Goal: Task Accomplishment & Management: Complete application form

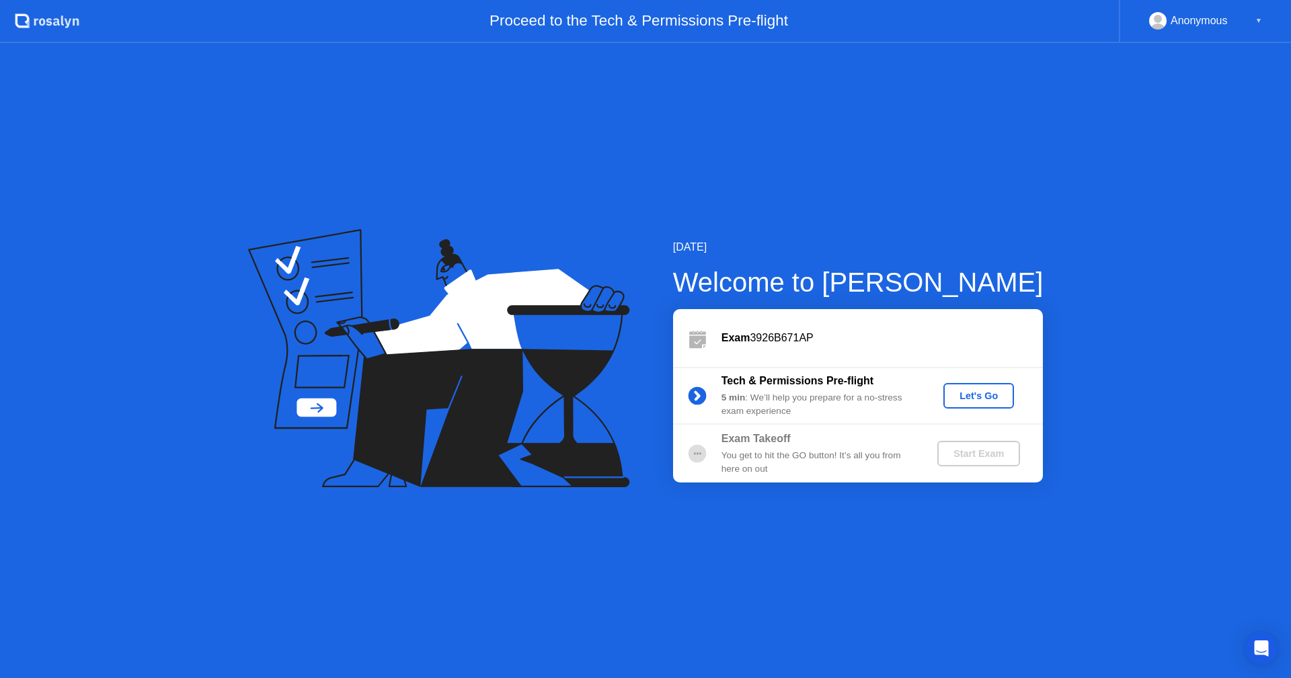
click at [984, 394] on div "Let's Go" at bounding box center [979, 396] width 60 height 11
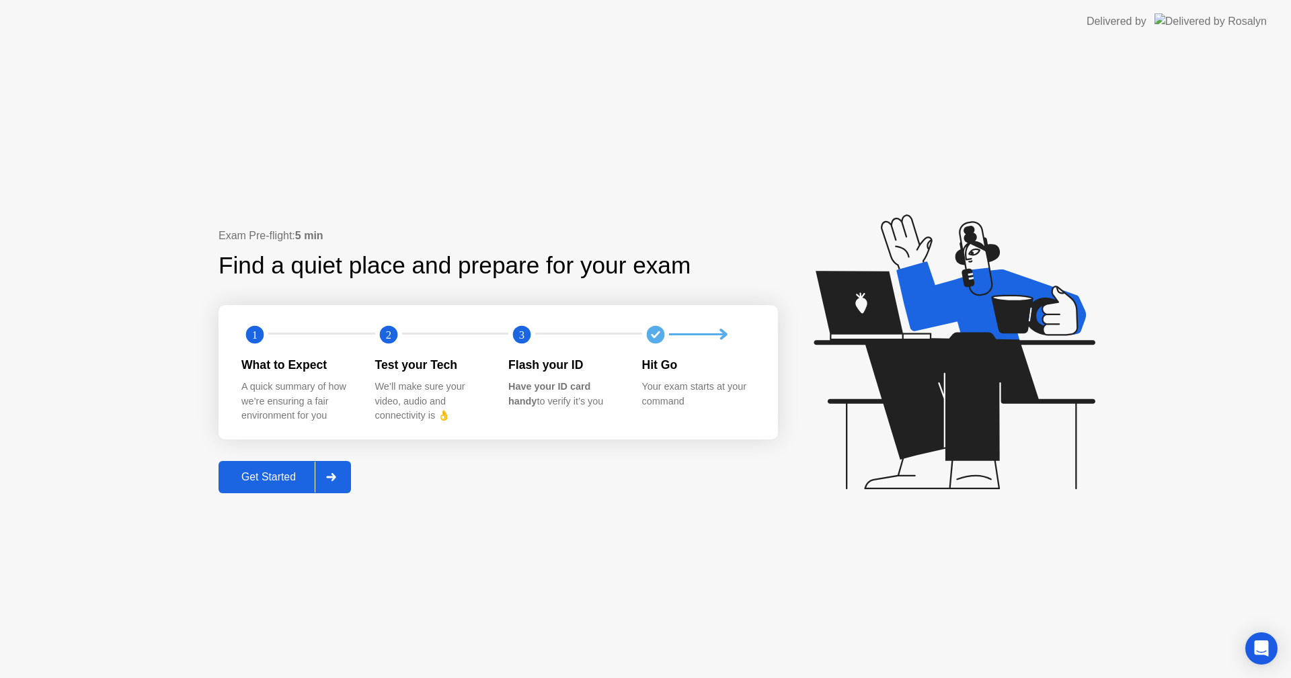
click at [338, 472] on div at bounding box center [331, 477] width 32 height 31
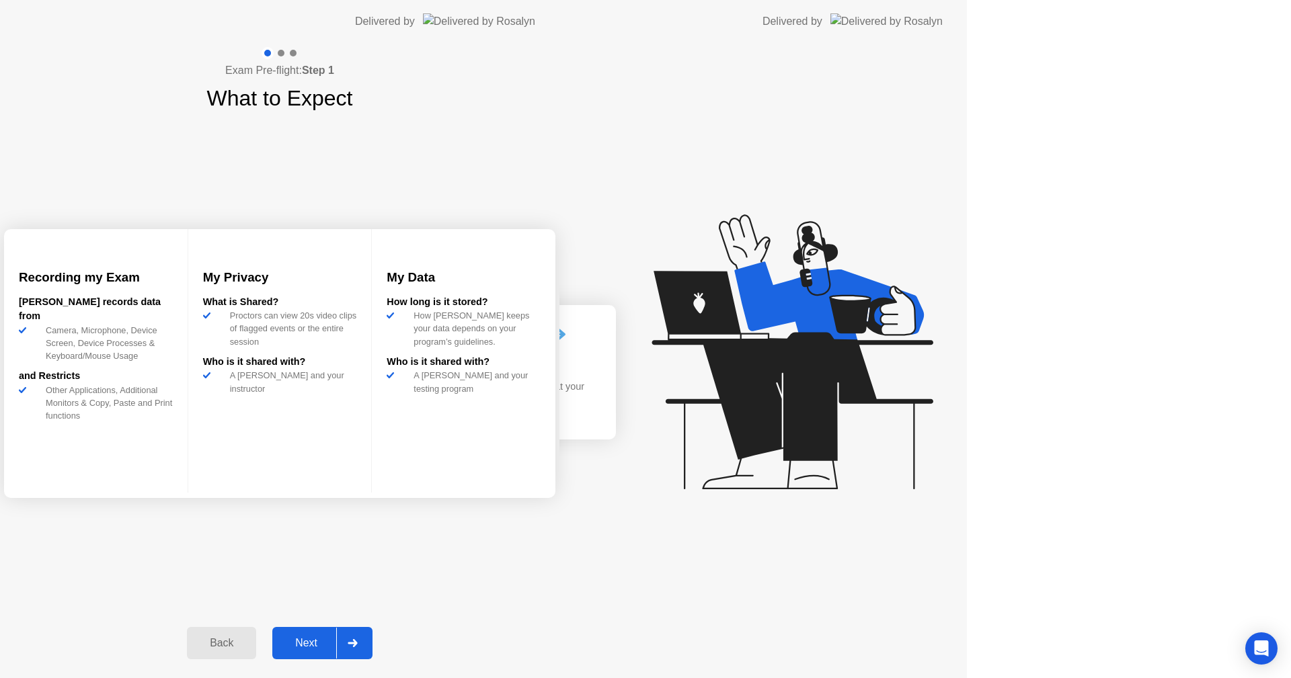
click at [338, 472] on div "Exam Pre-flight: Step 1 What to Expect Recording my Exam [PERSON_NAME] records …" at bounding box center [279, 360] width 559 height 635
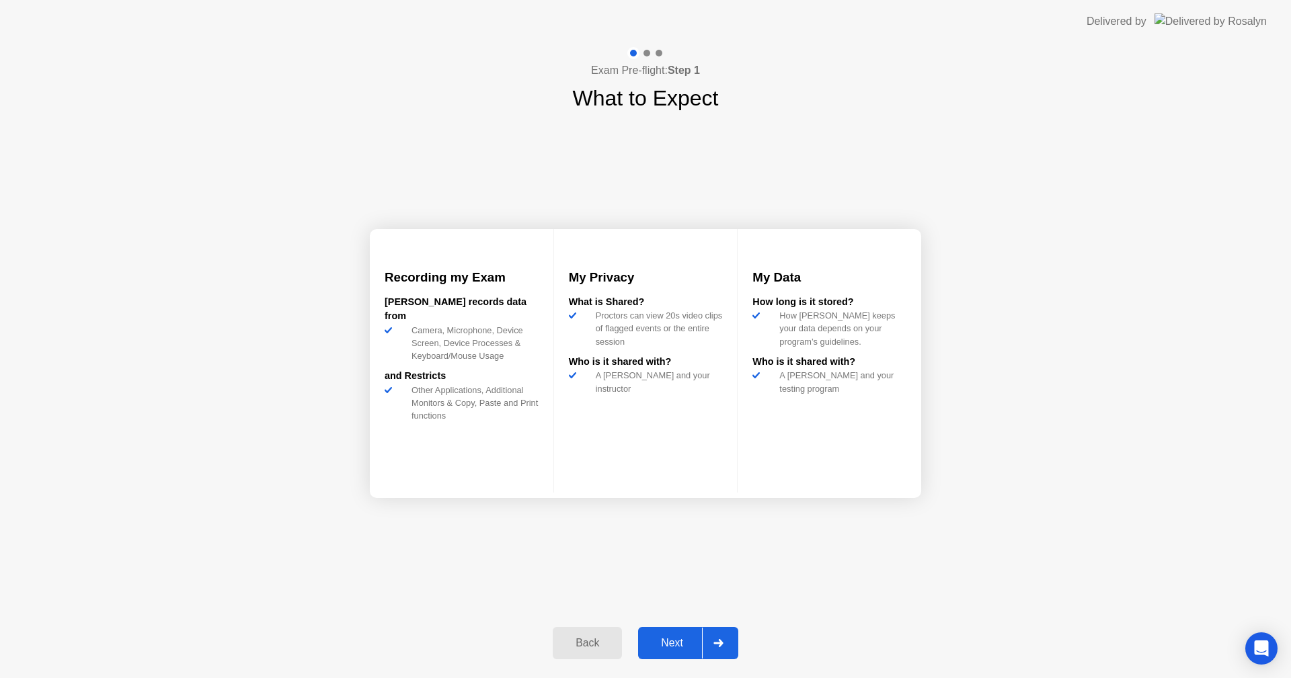
click at [510, 575] on div "Recording my Exam [PERSON_NAME] records data from Camera, Microphone, Device Sc…" at bounding box center [645, 363] width 551 height 498
click at [681, 634] on button "Next" at bounding box center [688, 643] width 100 height 32
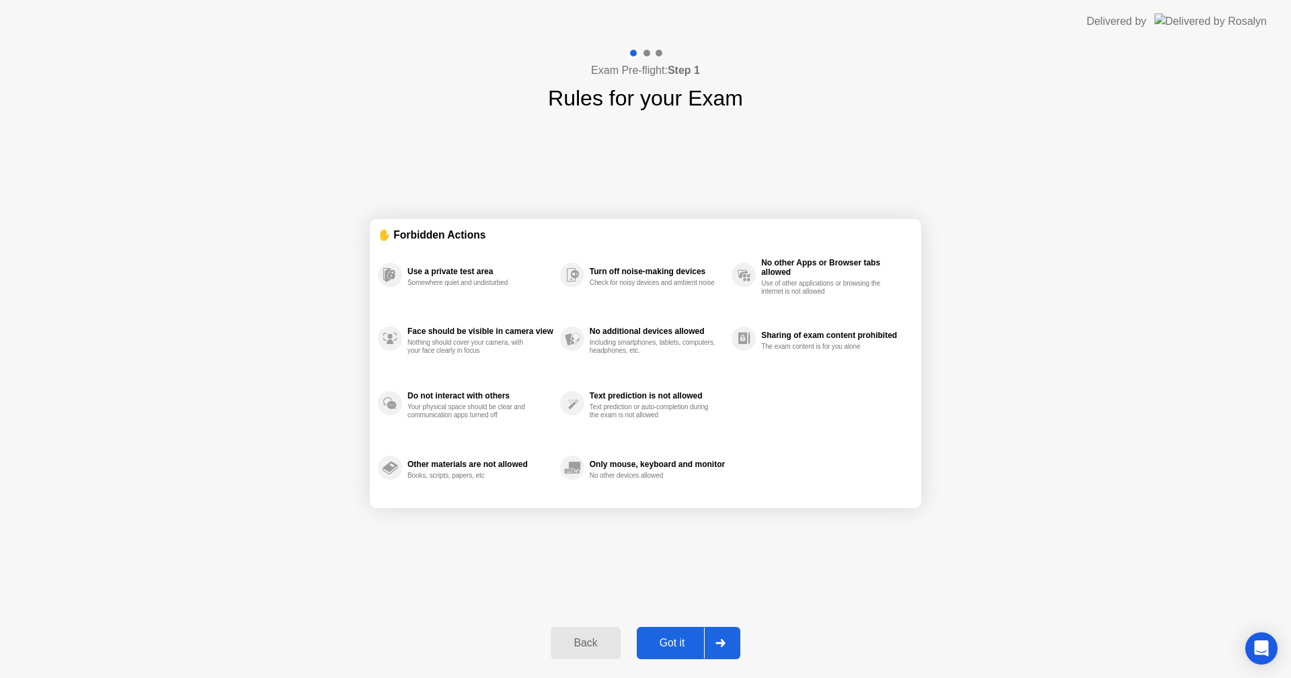
click at [681, 634] on button "Got it" at bounding box center [689, 643] width 104 height 32
select select "Available cameras"
select select "Available speakers"
select select "Available microphones"
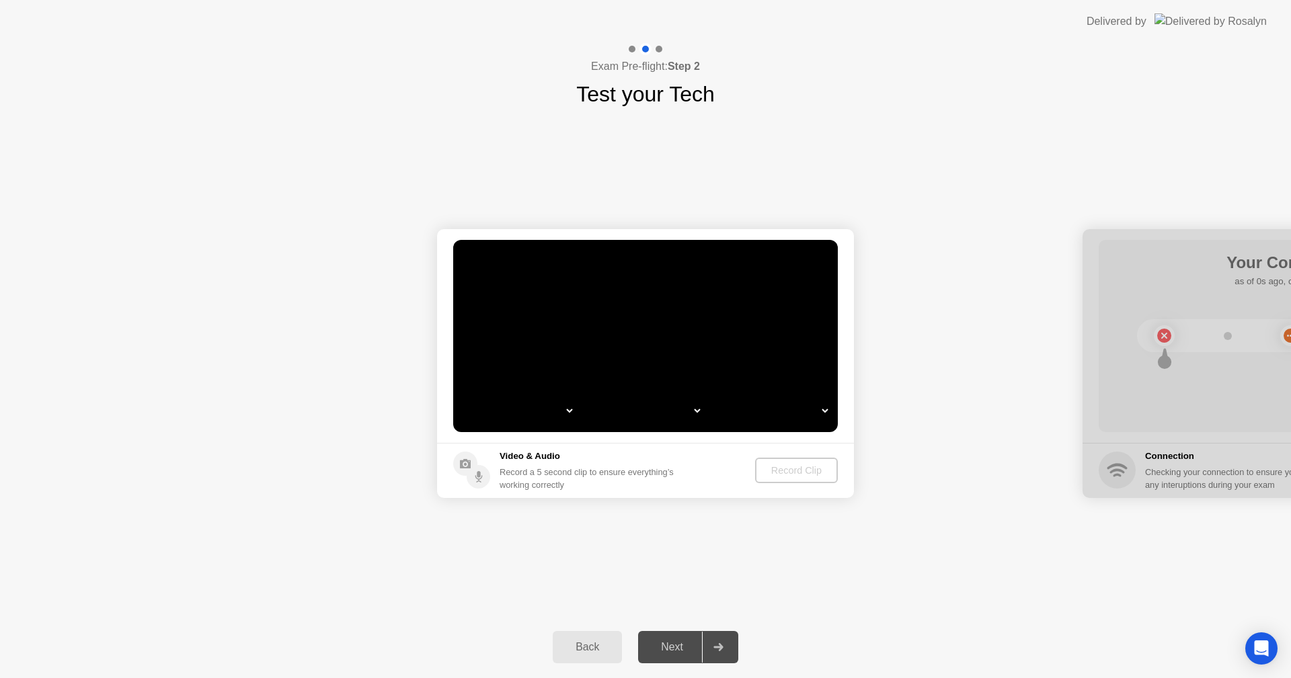
select select "*"
select select "**********"
select select "*******"
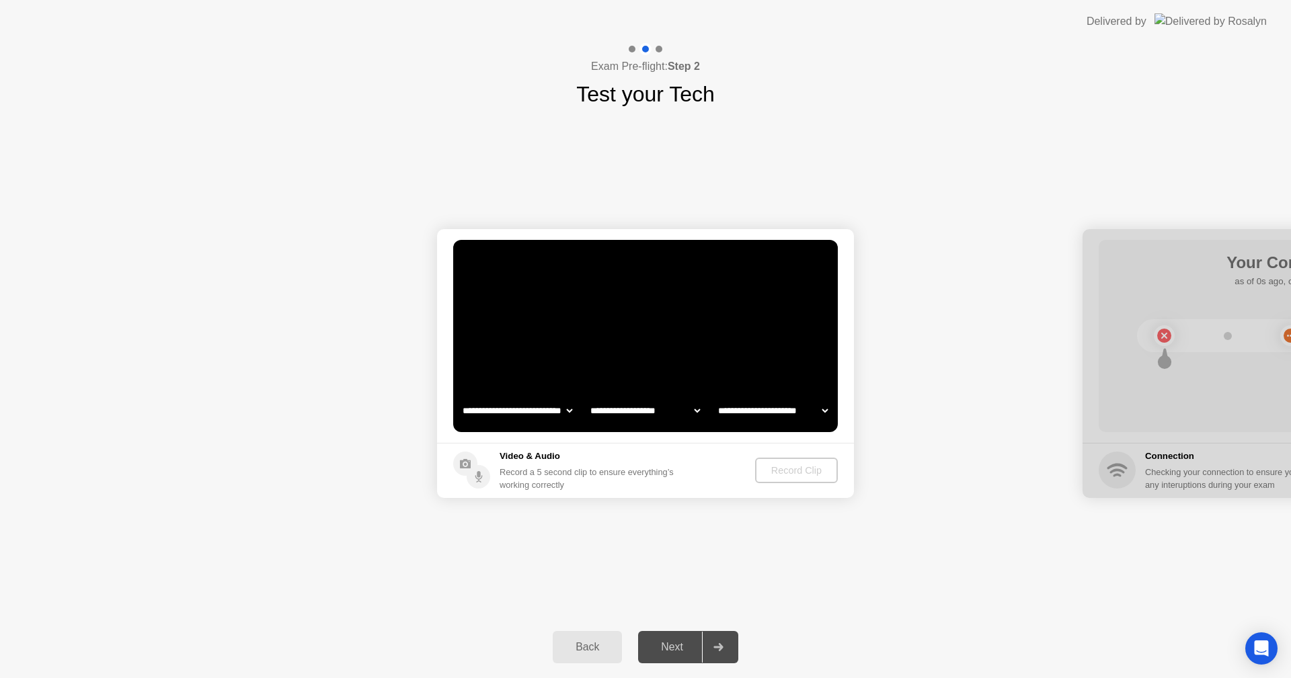
select select "*******"
click at [676, 646] on div "Next" at bounding box center [672, 648] width 60 height 12
click at [717, 644] on icon at bounding box center [718, 648] width 10 height 8
click at [785, 469] on div "Record Clip" at bounding box center [797, 470] width 72 height 11
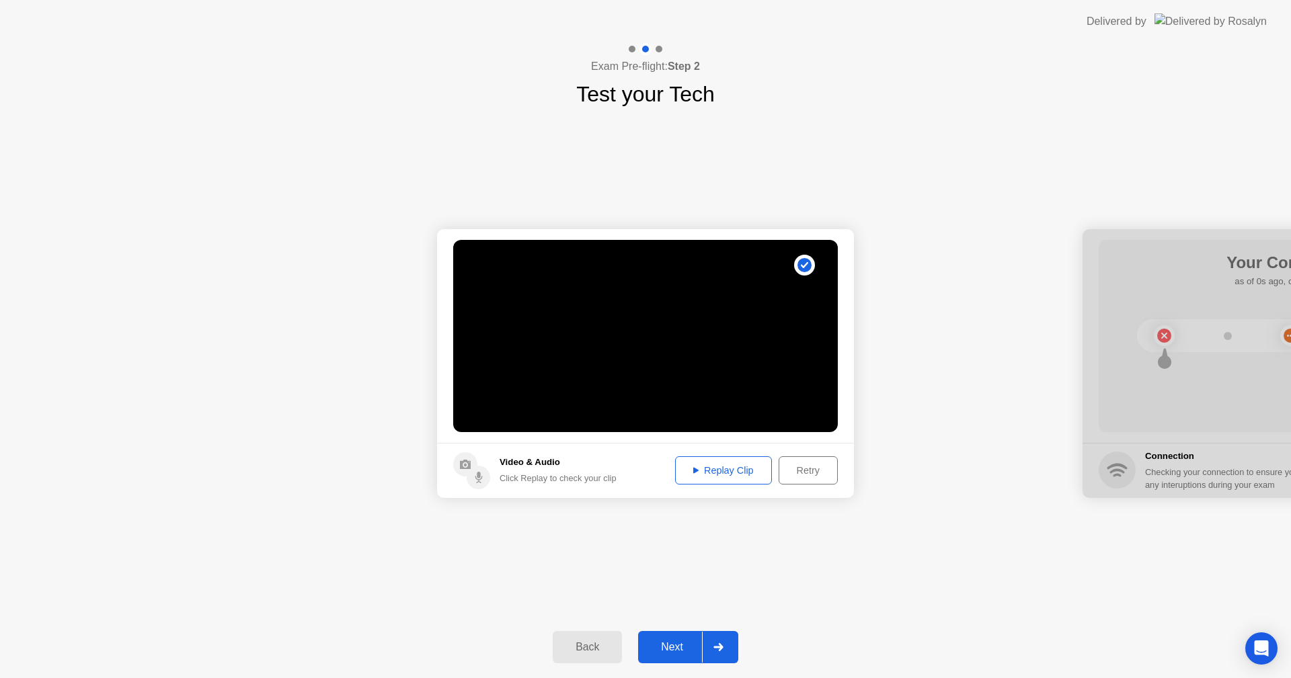
click at [726, 472] on div "Replay Clip" at bounding box center [723, 470] width 87 height 11
click at [678, 660] on button "Next" at bounding box center [688, 647] width 100 height 32
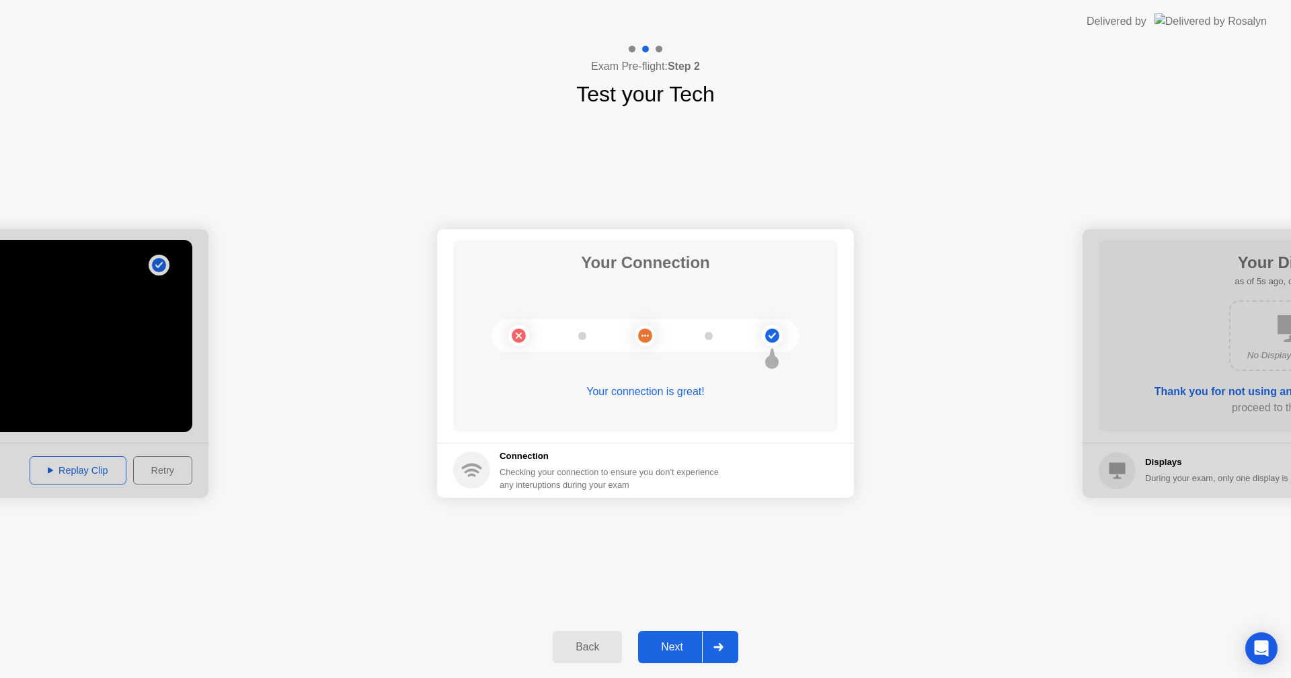
click at [678, 642] on div "Next" at bounding box center [672, 648] width 60 height 12
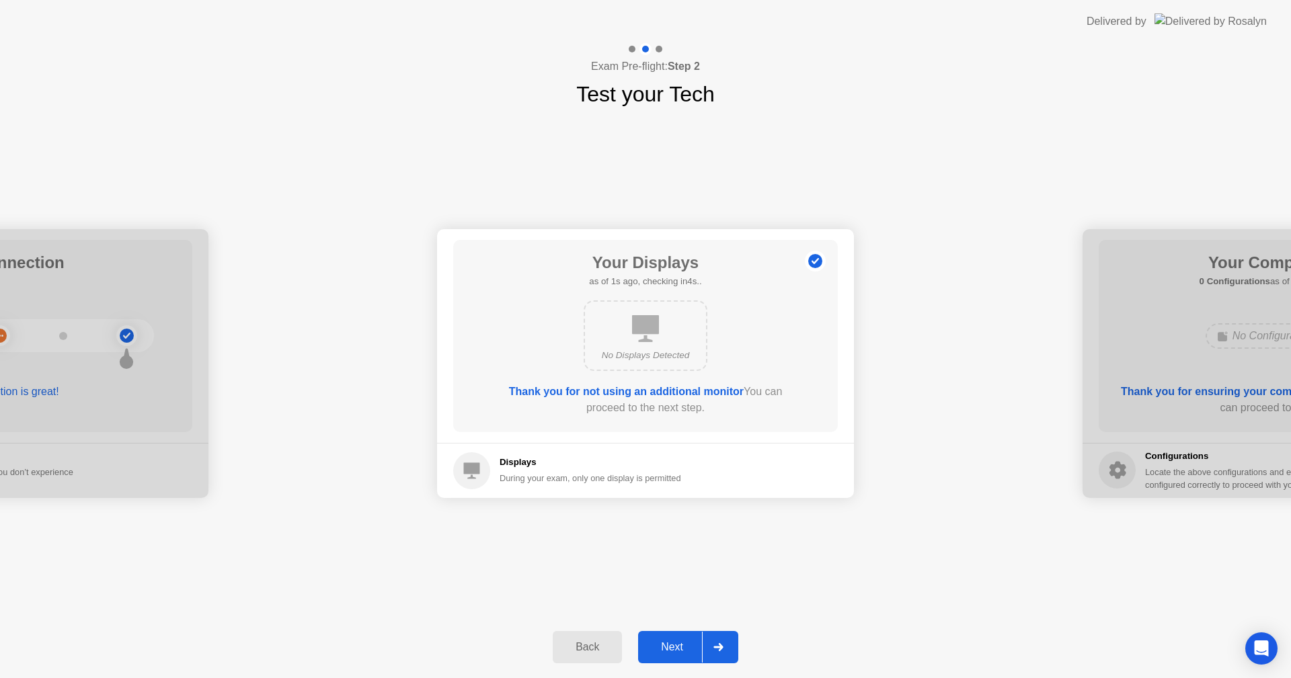
click at [678, 642] on div "Next" at bounding box center [672, 648] width 60 height 12
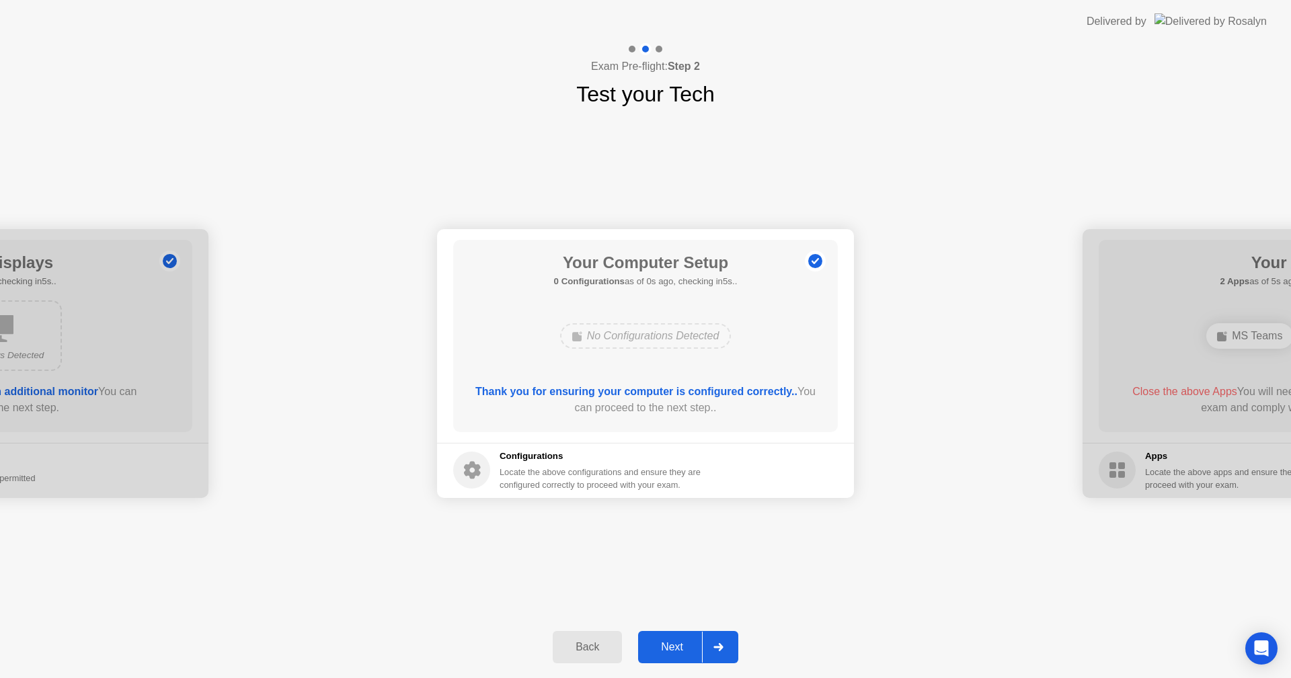
click at [678, 642] on div "Next" at bounding box center [672, 648] width 60 height 12
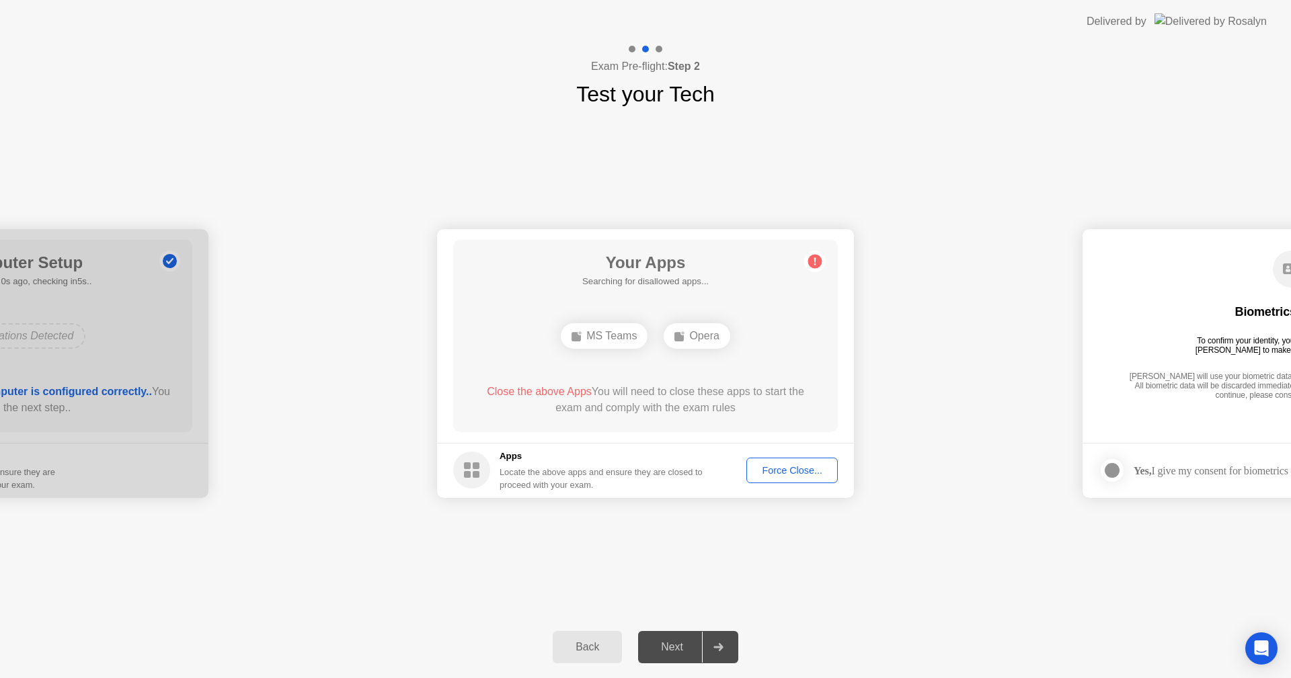
click at [678, 642] on div "Next" at bounding box center [672, 648] width 60 height 12
click at [789, 469] on div "Force Close..." at bounding box center [792, 470] width 82 height 11
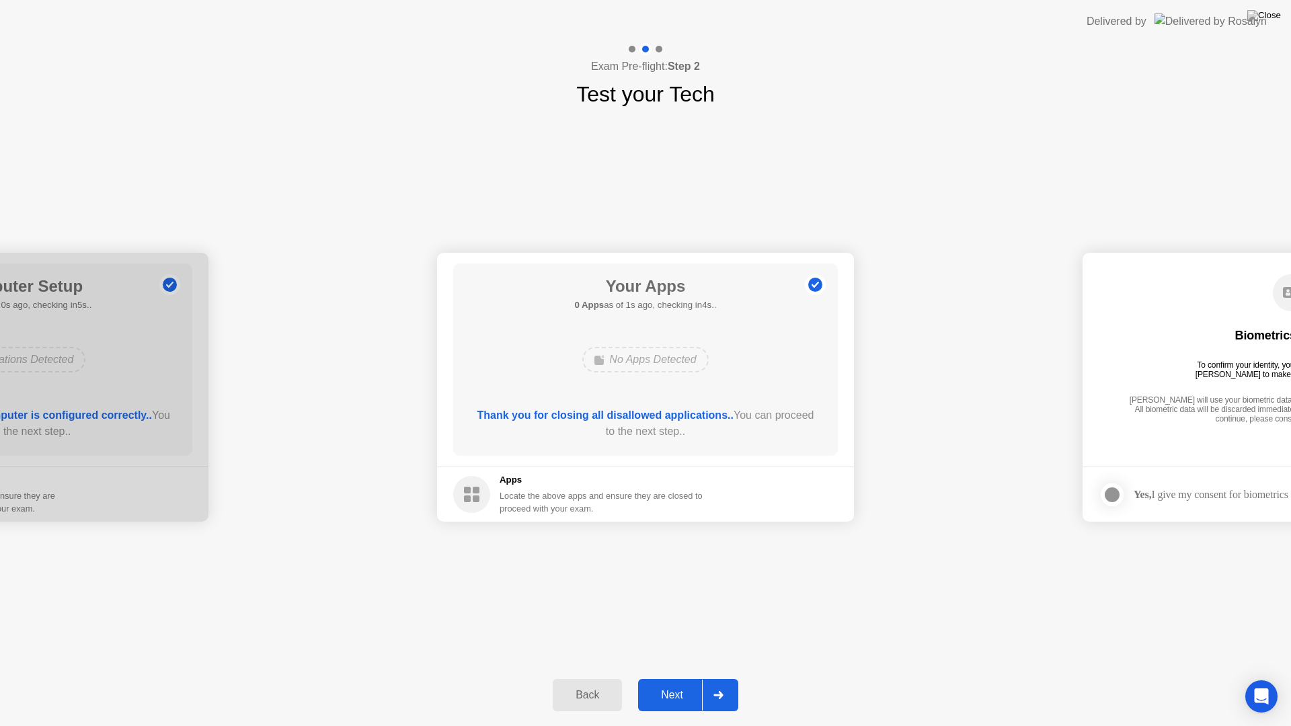
click at [686, 678] on div "Next" at bounding box center [672, 695] width 60 height 12
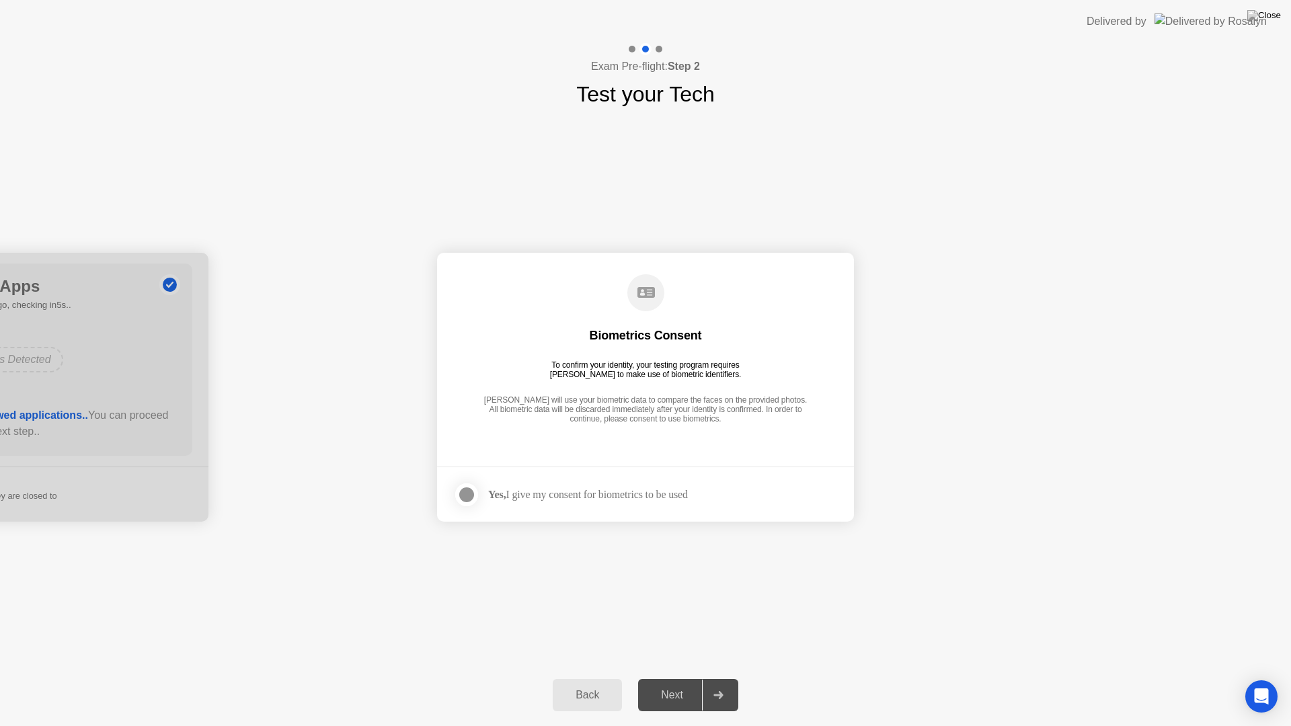
click at [686, 678] on div "Next" at bounding box center [672, 695] width 60 height 12
click at [466, 494] on div at bounding box center [467, 495] width 16 height 16
click at [673, 678] on div "Next" at bounding box center [672, 695] width 60 height 12
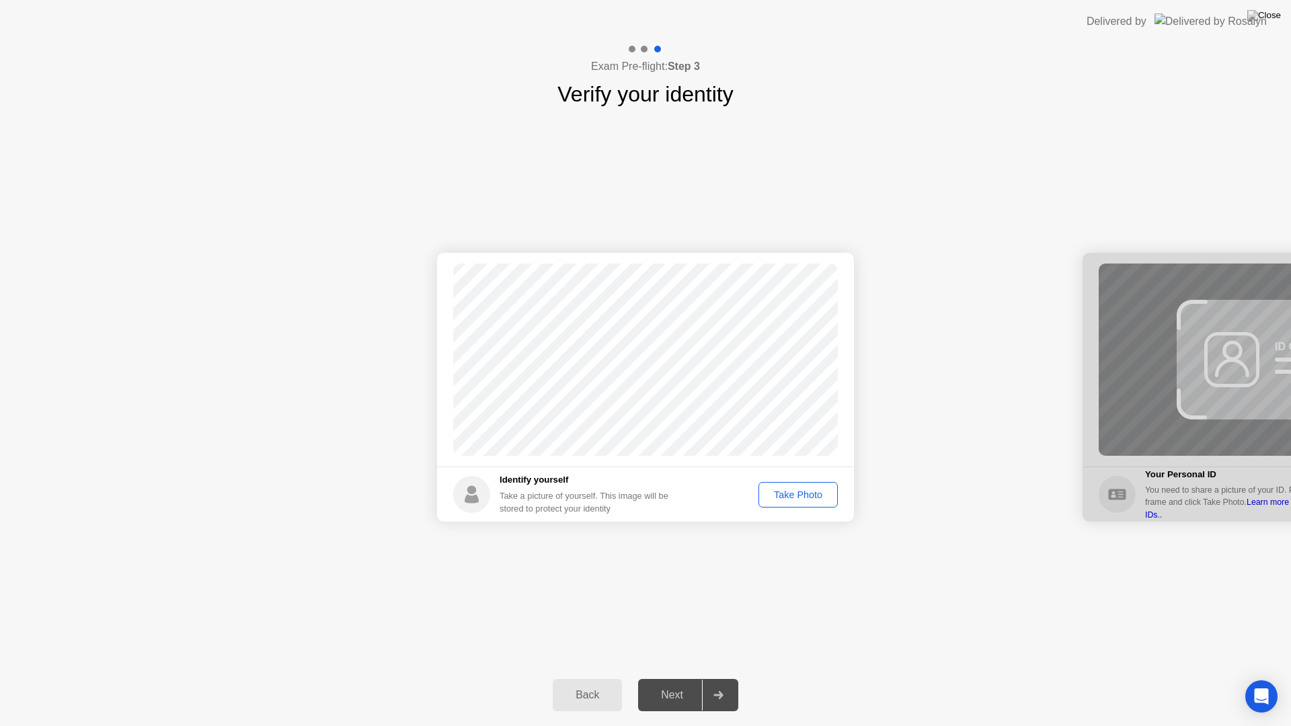
click at [777, 497] on div "Take Photo" at bounding box center [798, 495] width 70 height 11
click at [793, 490] on div "Retake" at bounding box center [807, 495] width 52 height 11
click at [793, 490] on div "Take Photo" at bounding box center [798, 495] width 70 height 11
click at [793, 490] on div "Retake" at bounding box center [807, 495] width 52 height 11
click at [793, 490] on div "Take Photo" at bounding box center [798, 495] width 70 height 11
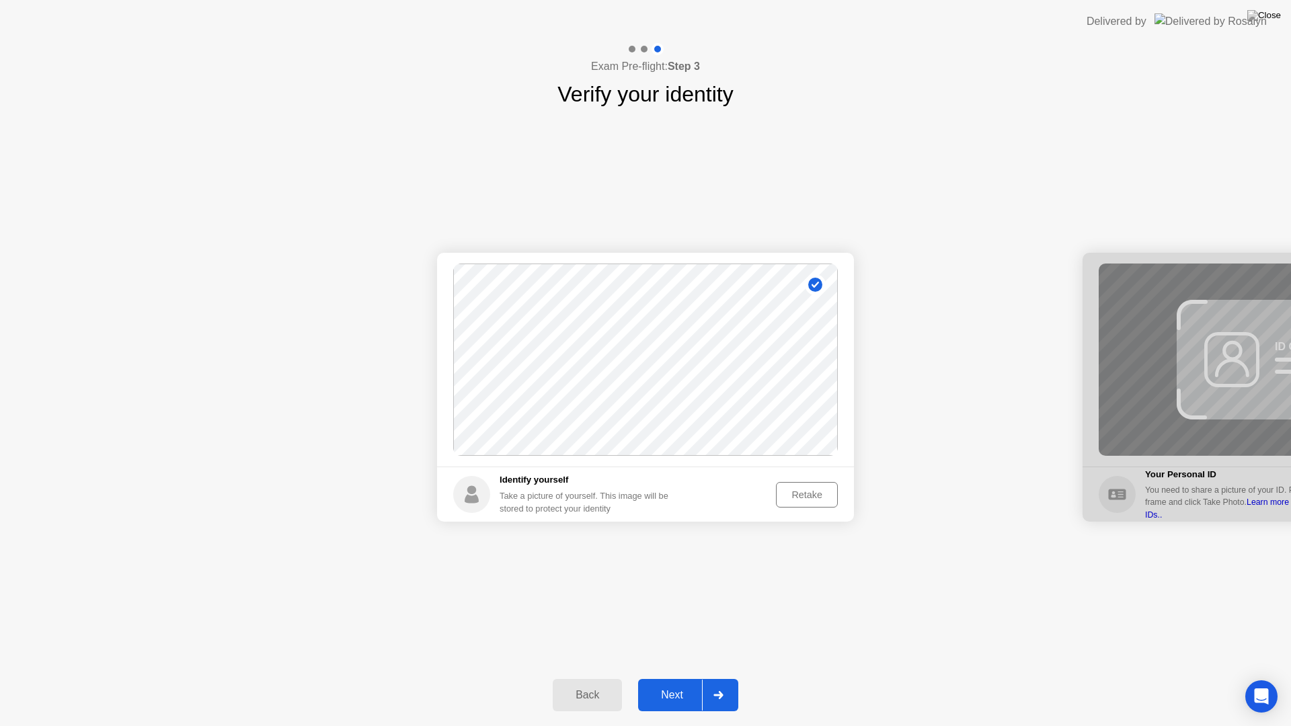
click at [793, 490] on div "Retake" at bounding box center [807, 495] width 52 height 11
click at [793, 490] on div "Take Photo" at bounding box center [798, 495] width 70 height 11
click at [793, 490] on div "Retake" at bounding box center [807, 495] width 52 height 11
click at [793, 490] on div "Take Photo" at bounding box center [798, 495] width 70 height 11
click at [793, 490] on div "Retake" at bounding box center [807, 495] width 52 height 11
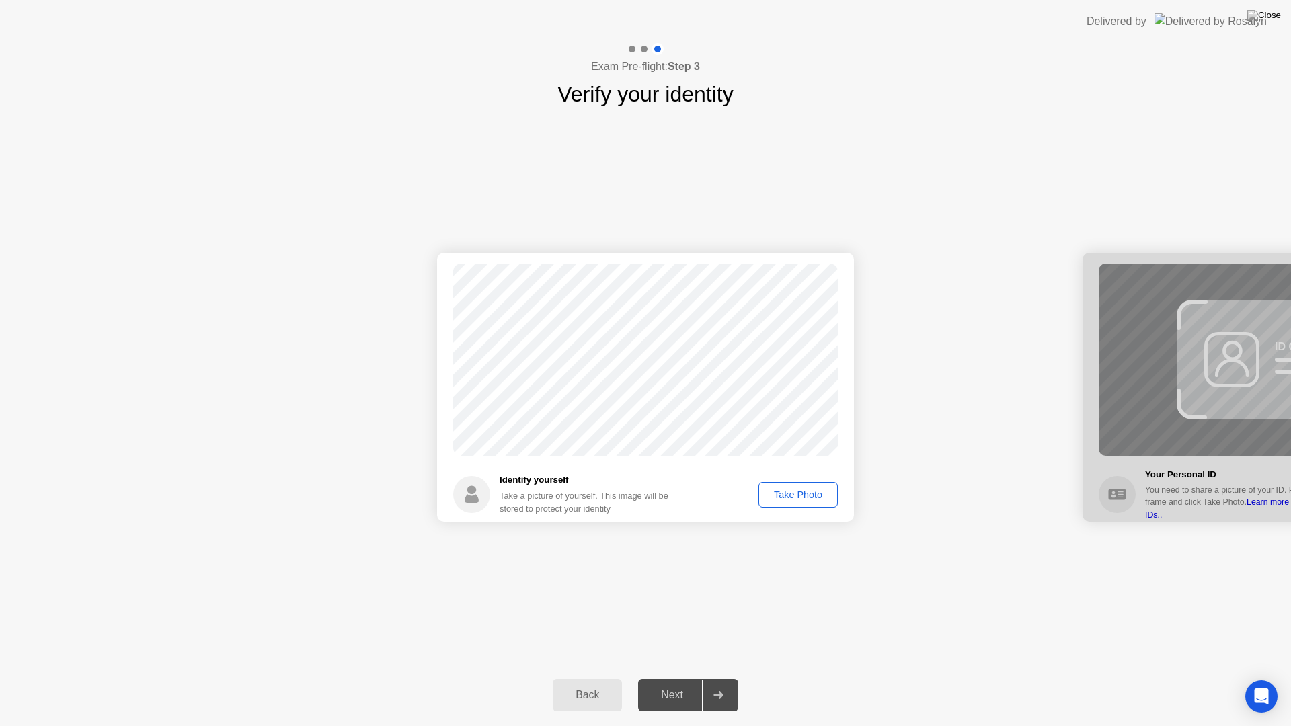
click at [793, 490] on div "Take Photo" at bounding box center [798, 495] width 70 height 11
click at [656, 678] on div "Back Next" at bounding box center [645, 695] width 1291 height 62
click at [663, 678] on div "Next" at bounding box center [672, 695] width 60 height 12
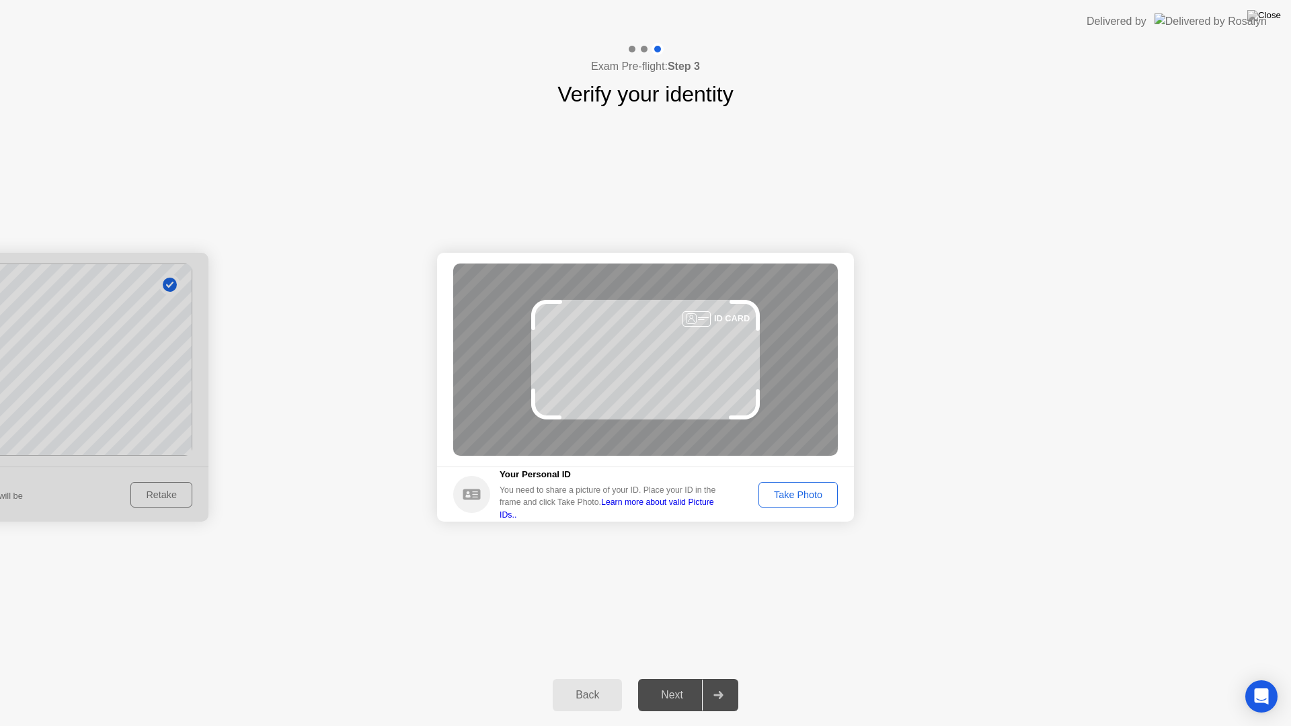
click at [663, 678] on div "Next" at bounding box center [672, 695] width 60 height 12
click at [773, 496] on div "Take Photo" at bounding box center [798, 495] width 70 height 11
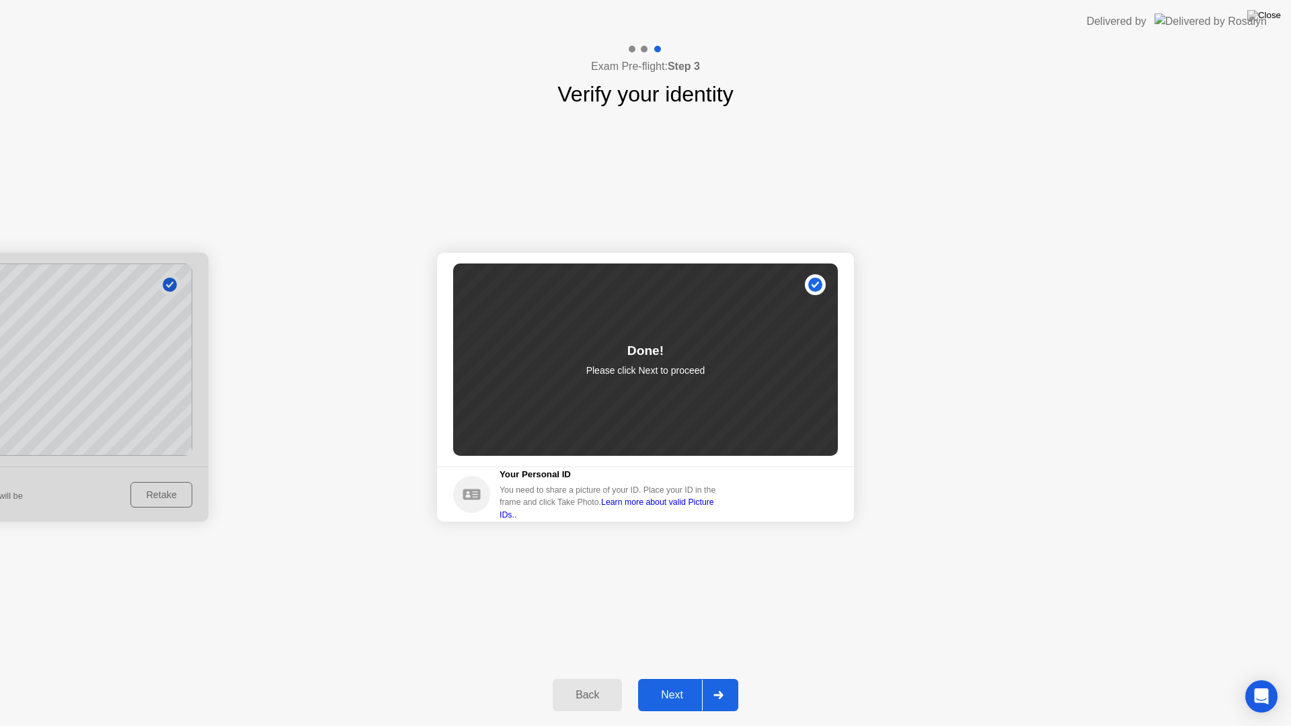
click at [668, 678] on div "Next" at bounding box center [672, 695] width 60 height 12
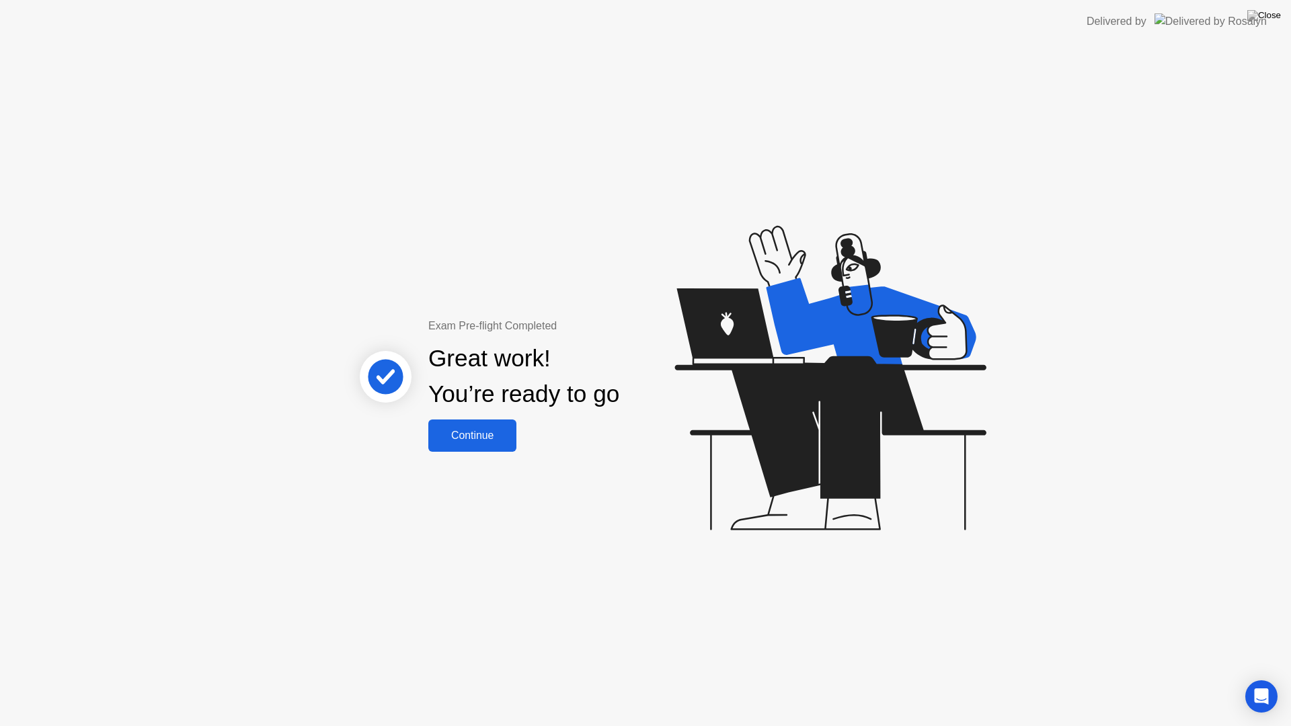
click at [452, 430] on div "Continue" at bounding box center [472, 436] width 80 height 12
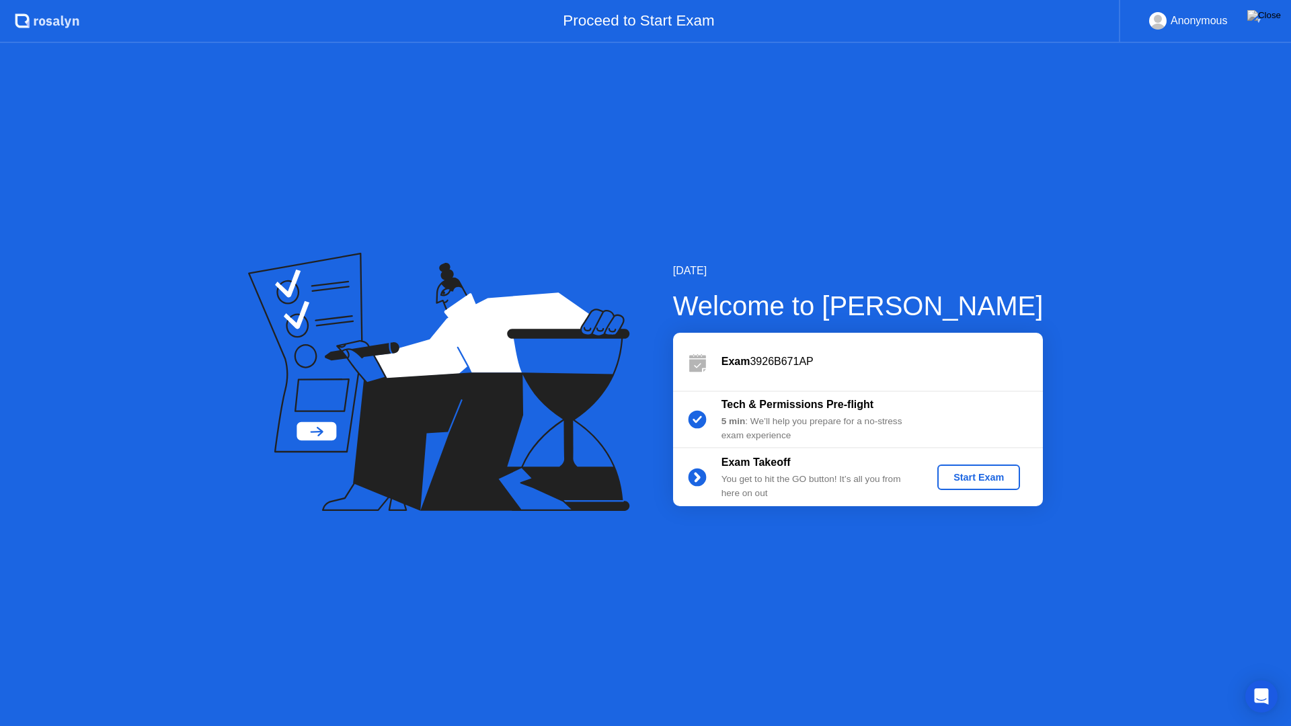
click at [958, 479] on div "Start Exam" at bounding box center [979, 477] width 72 height 11
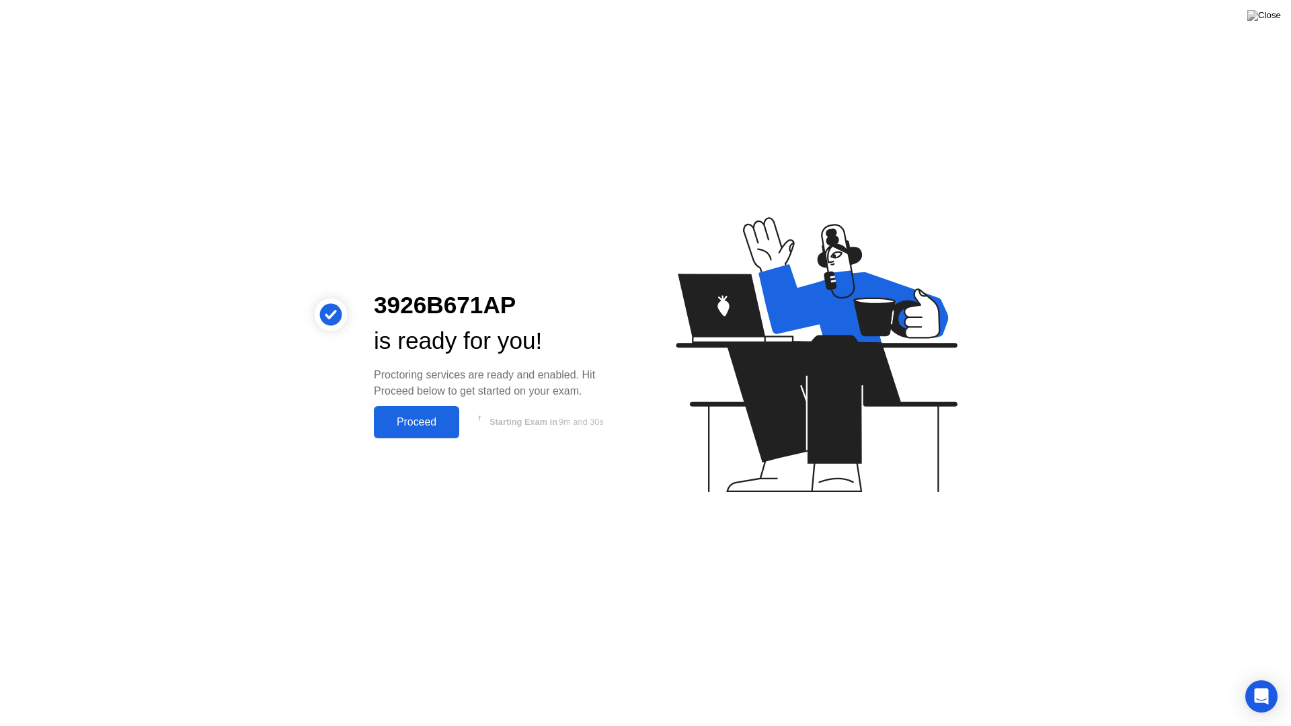
click at [398, 417] on div "Proceed" at bounding box center [416, 422] width 77 height 12
